Goal: Task Accomplishment & Management: Use online tool/utility

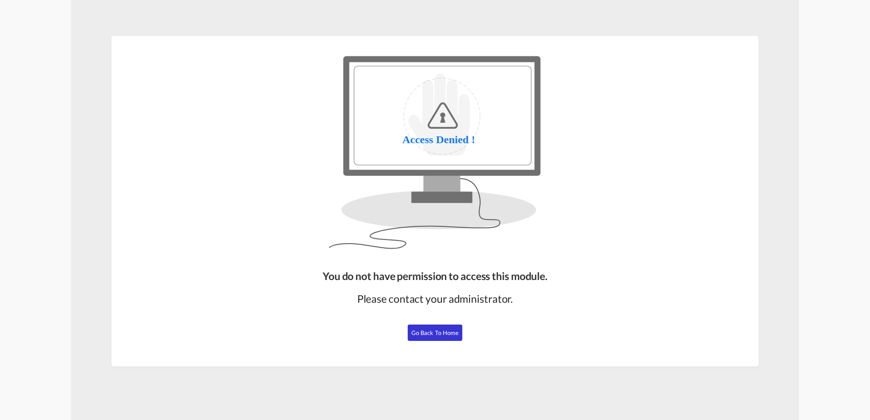
click at [433, 334] on span "Go Back to Home" at bounding box center [435, 332] width 48 height 7
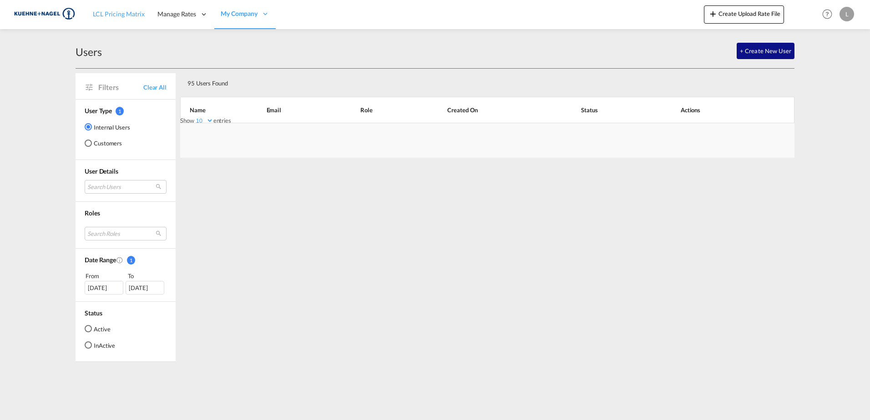
click at [120, 6] on link "LCL Pricing Matrix" at bounding box center [118, 15] width 65 height 30
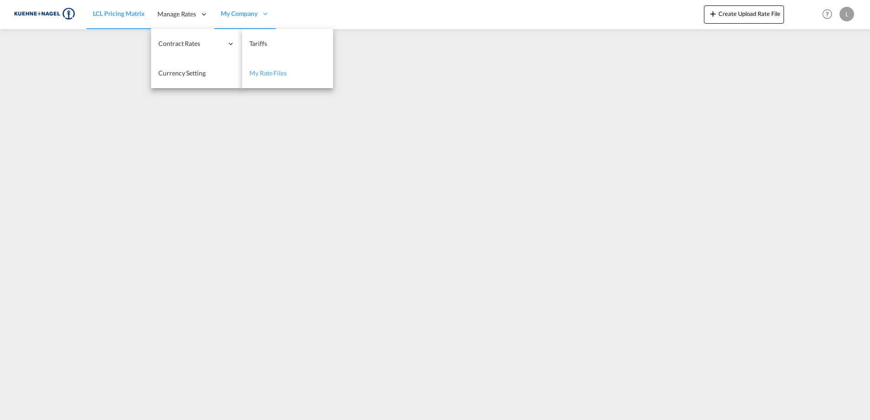
click at [257, 69] on link "My Rate Files" at bounding box center [287, 74] width 91 height 30
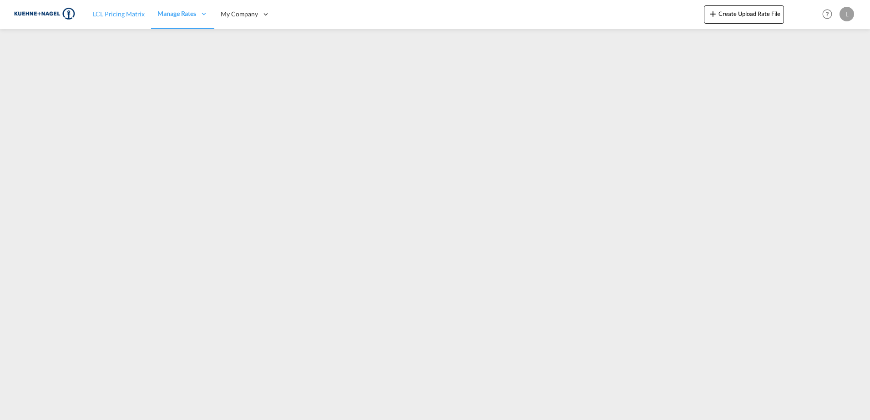
click at [121, 7] on link "LCL Pricing Matrix" at bounding box center [118, 15] width 65 height 30
click at [101, 14] on span "LCL Pricing Matrix" at bounding box center [119, 14] width 52 height 8
click at [180, 9] on span "Manage Rates" at bounding box center [176, 13] width 39 height 9
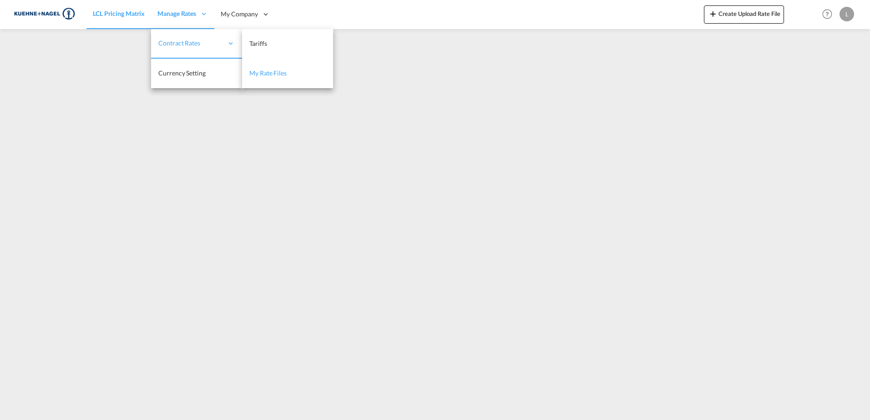
click at [276, 76] on span "My Rate Files" at bounding box center [267, 73] width 37 height 8
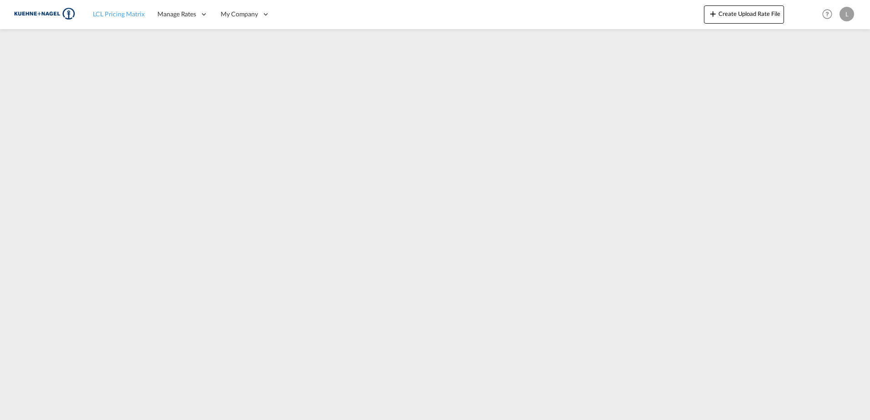
click at [126, 18] on span "LCL Pricing Matrix" at bounding box center [119, 14] width 52 height 8
